Goal: Transaction & Acquisition: Purchase product/service

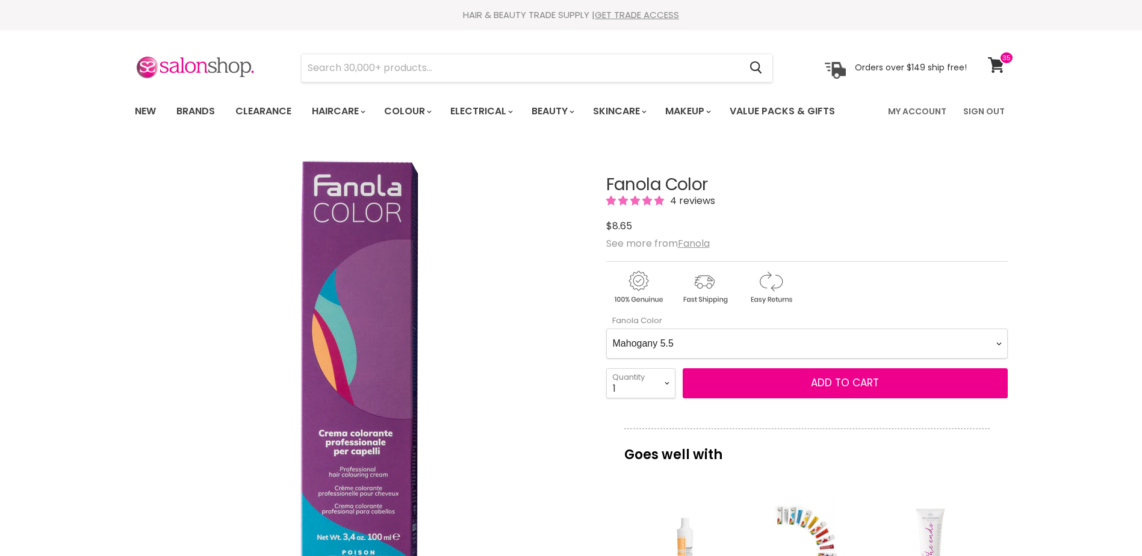
select Color-0-0 "Mahogany 5.5"
click at [1001, 61] on span at bounding box center [1007, 57] width 14 height 13
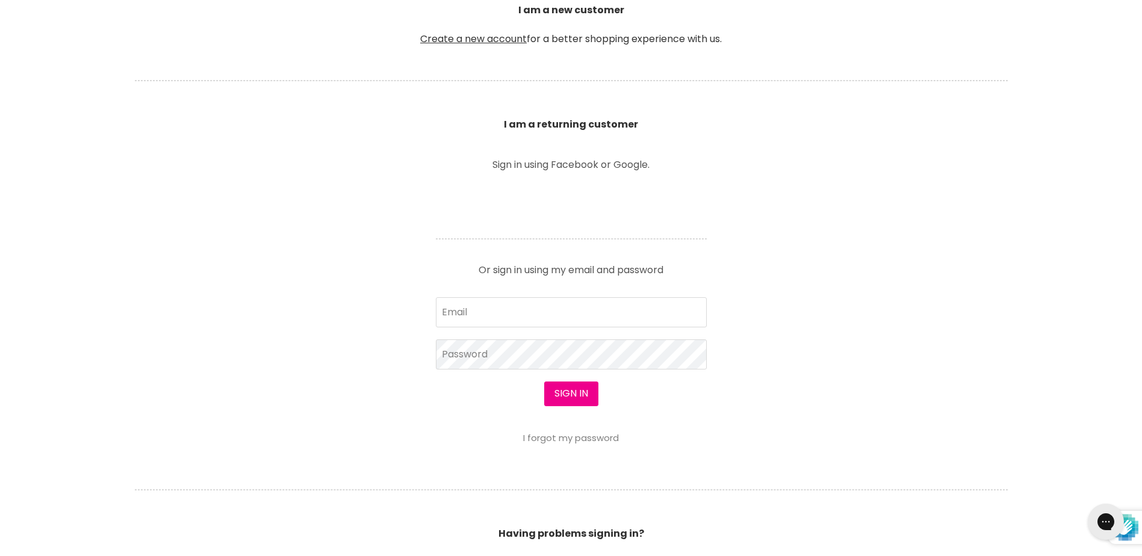
type input "[EMAIL_ADDRESS][DOMAIN_NAME]"
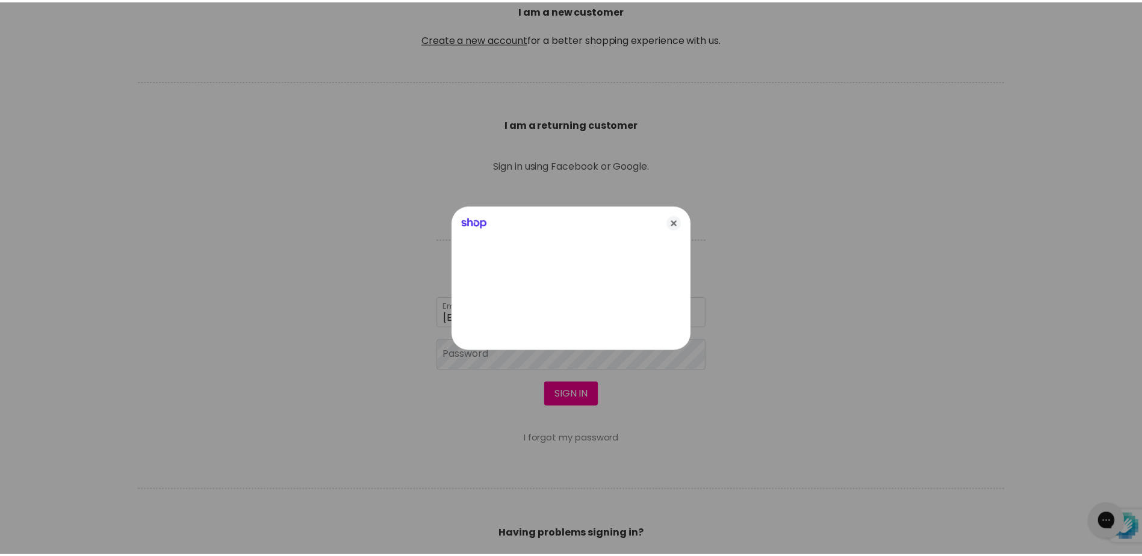
scroll to position [361, 0]
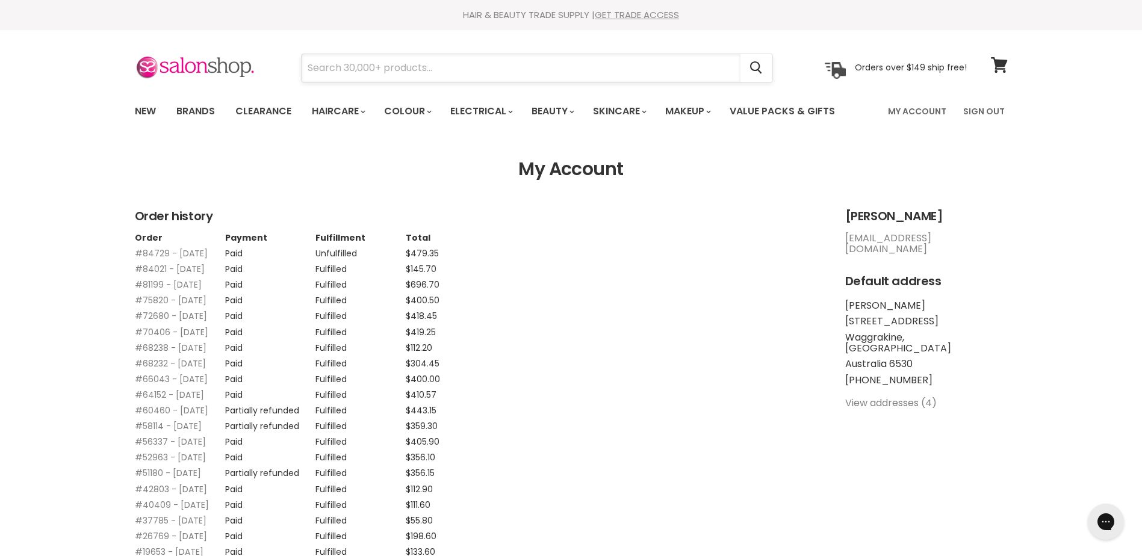
click at [416, 67] on input "Search" at bounding box center [521, 68] width 439 height 28
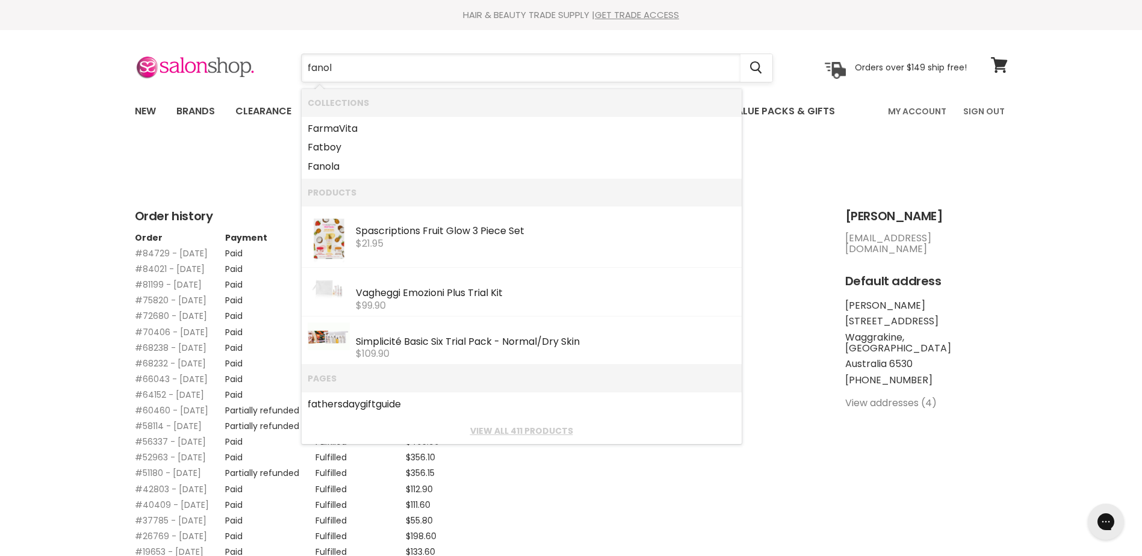
type input "fanola"
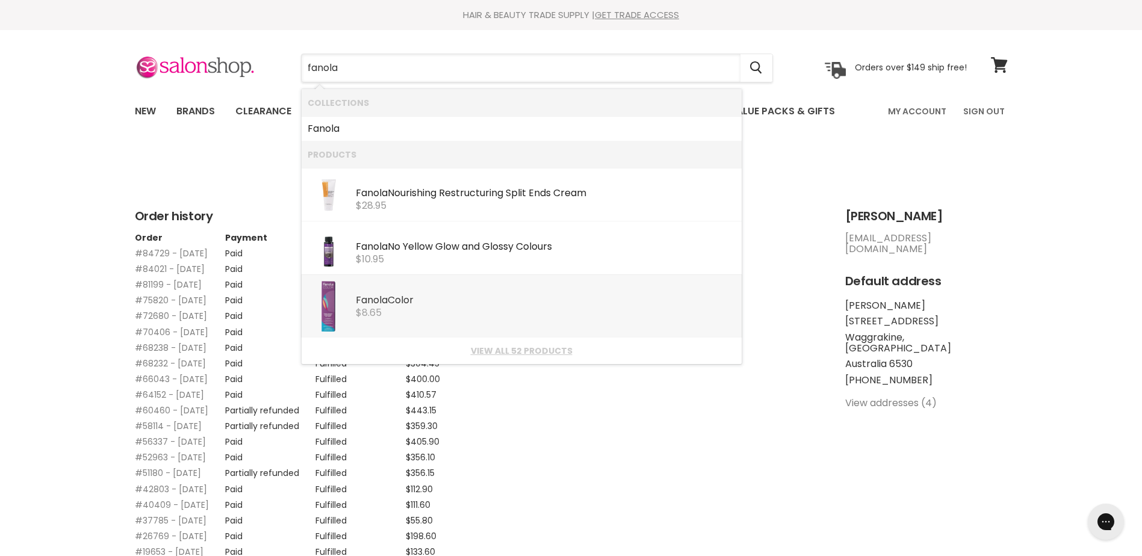
click at [411, 302] on div "Fanola Color" at bounding box center [546, 301] width 380 height 13
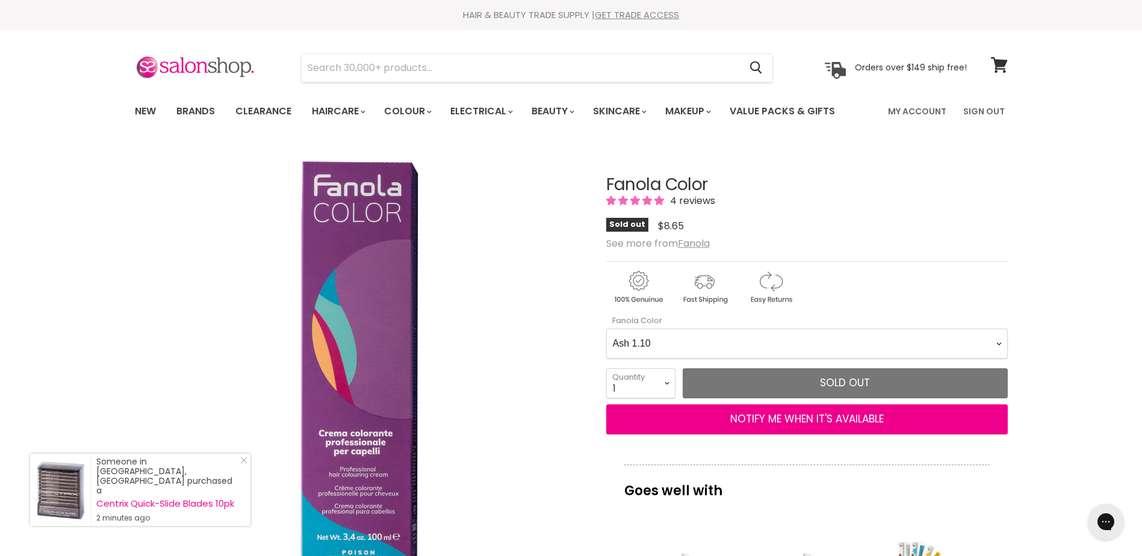
click at [1002, 345] on Color-0-0 "Ash 1.10 Ash 5.1 Ash 6.1 Ash 7.1 Ash 8.1 Ash 9.1 Ash 10.1 Intense Ash 5.11 Inte…" at bounding box center [807, 344] width 402 height 30
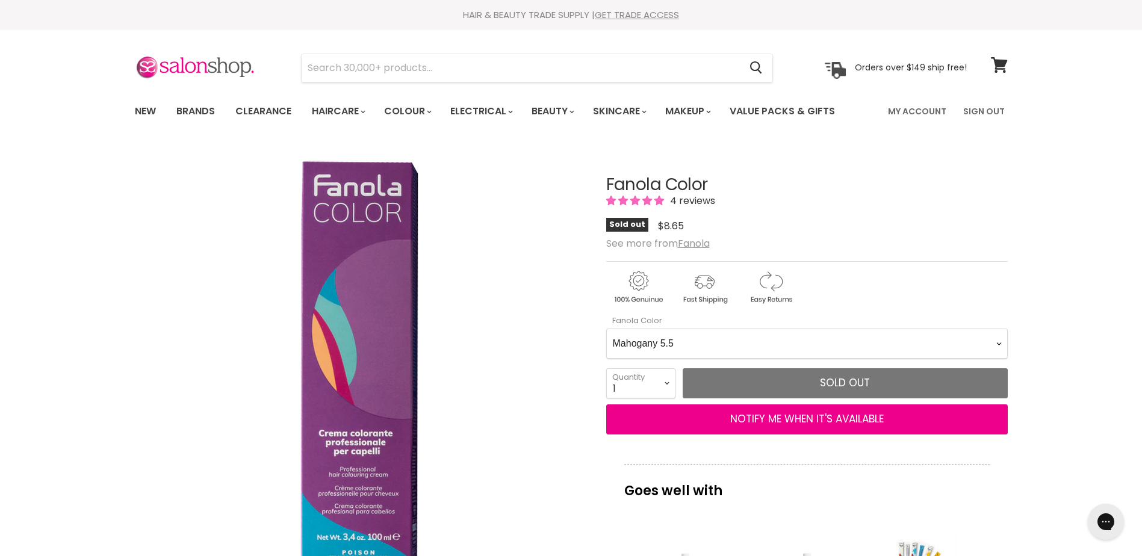
click at [606, 329] on Color-0-0 "Ash 1.10 Ash 5.1 Ash 6.1 Ash 7.1 Ash 8.1 Ash 9.1 Ash 10.1 Intense Ash 5.11 Inte…" at bounding box center [807, 344] width 402 height 30
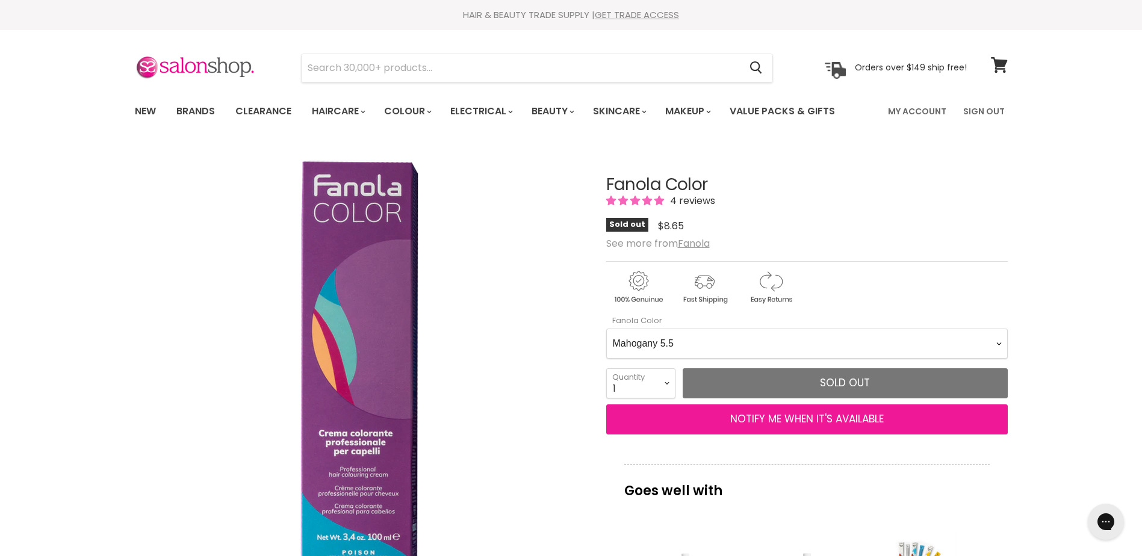
click at [778, 422] on button "NOTIFY ME WHEN IT'S AVAILABLE" at bounding box center [807, 420] width 402 height 30
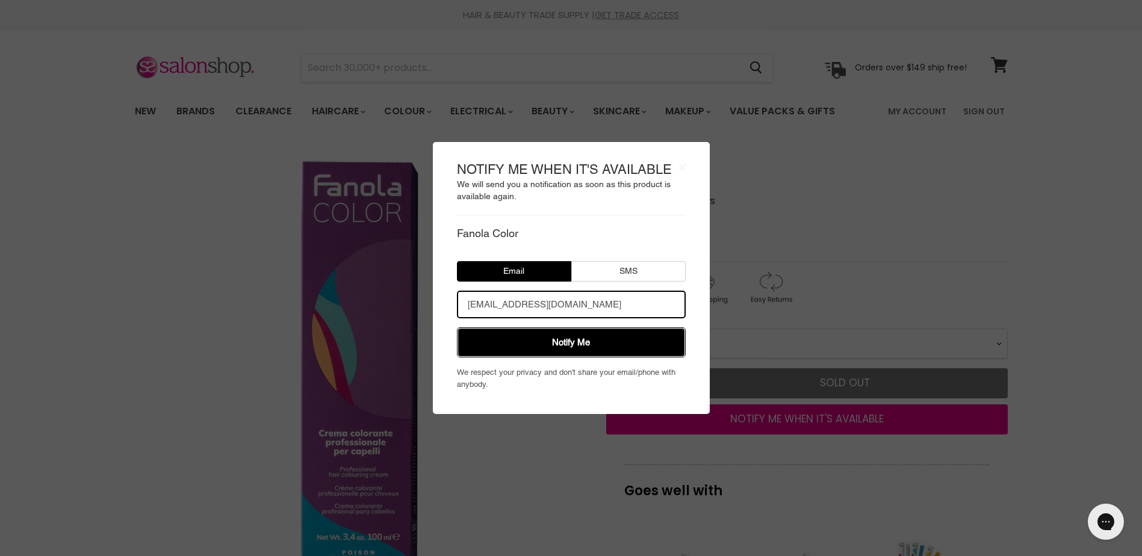
click at [586, 344] on button "Notify Me" at bounding box center [571, 343] width 229 height 30
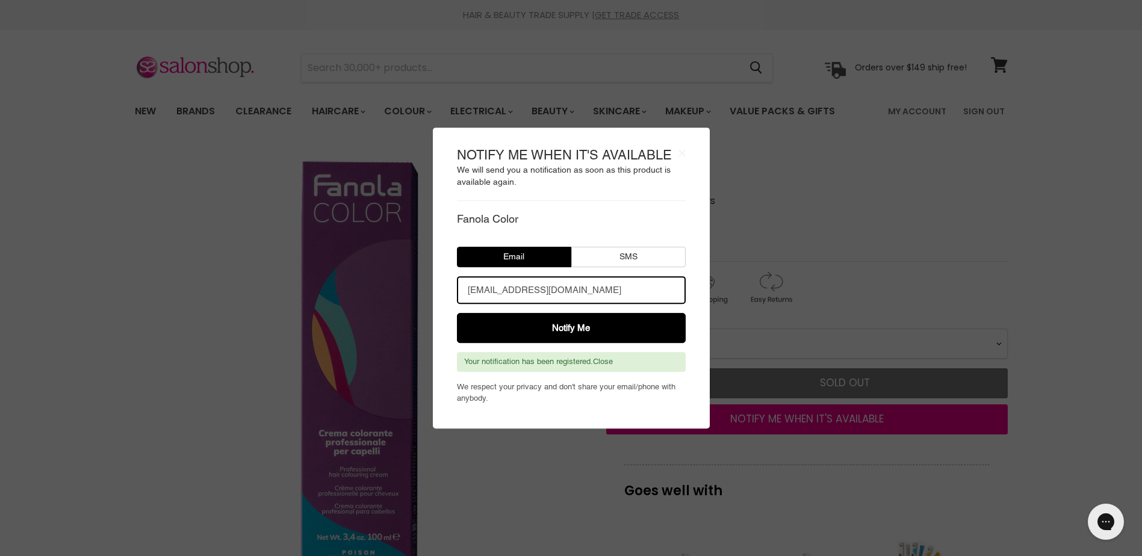
click at [223, 392] on body "× NOTIFY ME WHEN IT'S AVAILABLE We will send you a notification as soon as this…" at bounding box center [571, 278] width 1142 height 556
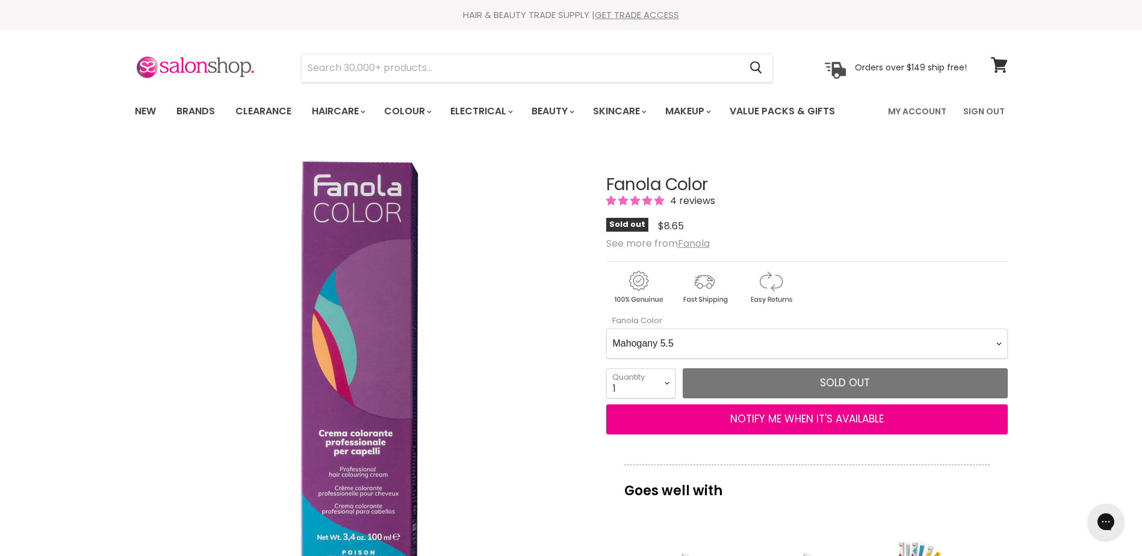
click at [1000, 346] on Color-0-0 "Ash 1.10 Ash 5.1 Ash 6.1 Ash 7.1 Ash 8.1 Ash 9.1 Ash 10.1 Intense Ash 5.11 Inte…" at bounding box center [807, 344] width 402 height 30
click at [606, 329] on Color-0-0 "Ash 1.10 Ash 5.1 Ash 6.1 Ash 7.1 Ash 8.1 Ash 9.1 Ash 10.1 Intense Ash 5.11 Inte…" at bounding box center [807, 344] width 402 height 30
click at [1001, 344] on Color-0-0 "Ash 1.10 Ash 5.1 Ash 6.1 Ash 7.1 Ash 8.1 Ash 9.1 Ash 10.1 Intense Ash 5.11 Inte…" at bounding box center [807, 344] width 402 height 30
select Color-0-0 "Intense Natural 6.00"
click at [606, 329] on Color-0-0 "Ash 1.10 Ash 5.1 Ash 6.1 Ash 7.1 Ash 8.1 Ash 9.1 Ash 10.1 Intense Ash 5.11 Inte…" at bounding box center [807, 344] width 402 height 30
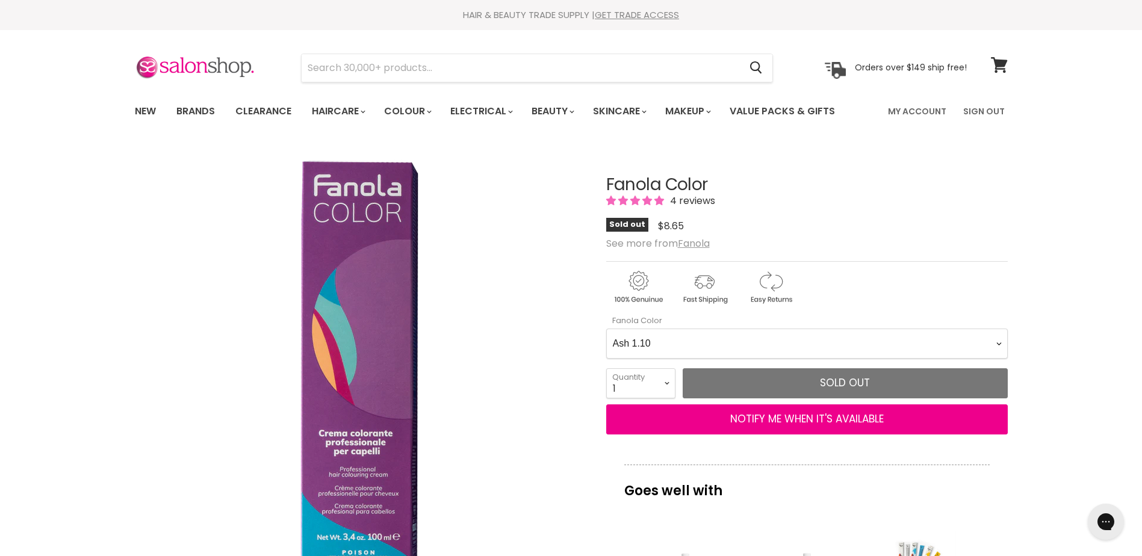
click at [1002, 346] on Color-0-0 "Ash 1.10 Ash 5.1 Ash 6.1 Ash 7.1 Ash 8.1 Ash 9.1 Ash 10.1 Intense Ash 5.11 Inte…" at bounding box center [807, 344] width 402 height 30
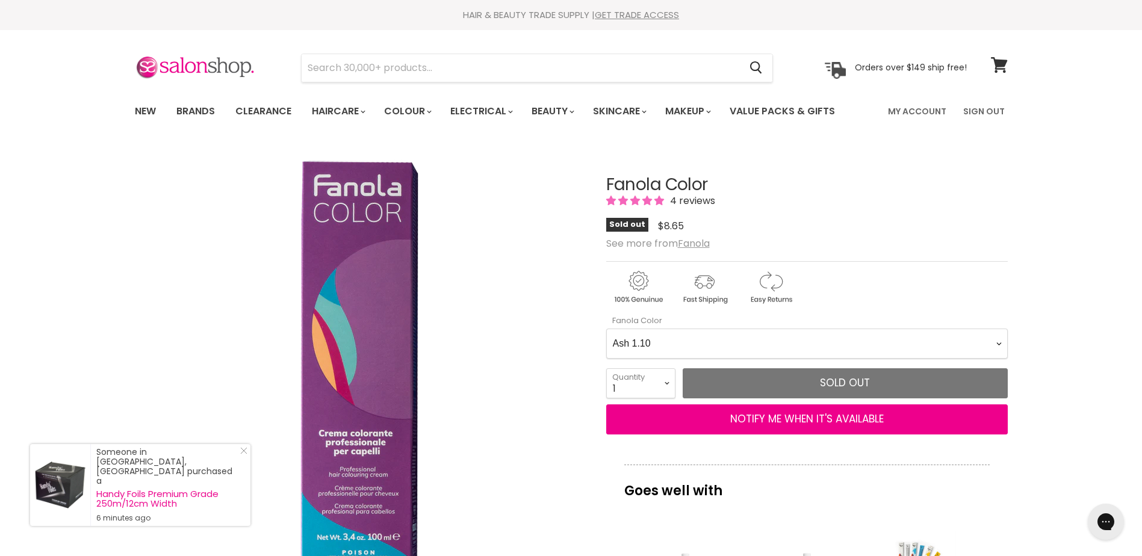
select Color-0-0 "Superlightener 11.7"
click at [606, 329] on Color-0-0 "Ash 1.10 Ash 5.1 Ash 6.1 Ash 7.1 Ash 8.1 Ash 9.1 Ash 10.1 Intense Ash 5.11 Inte…" at bounding box center [807, 344] width 402 height 30
